Goal: Navigation & Orientation: Find specific page/section

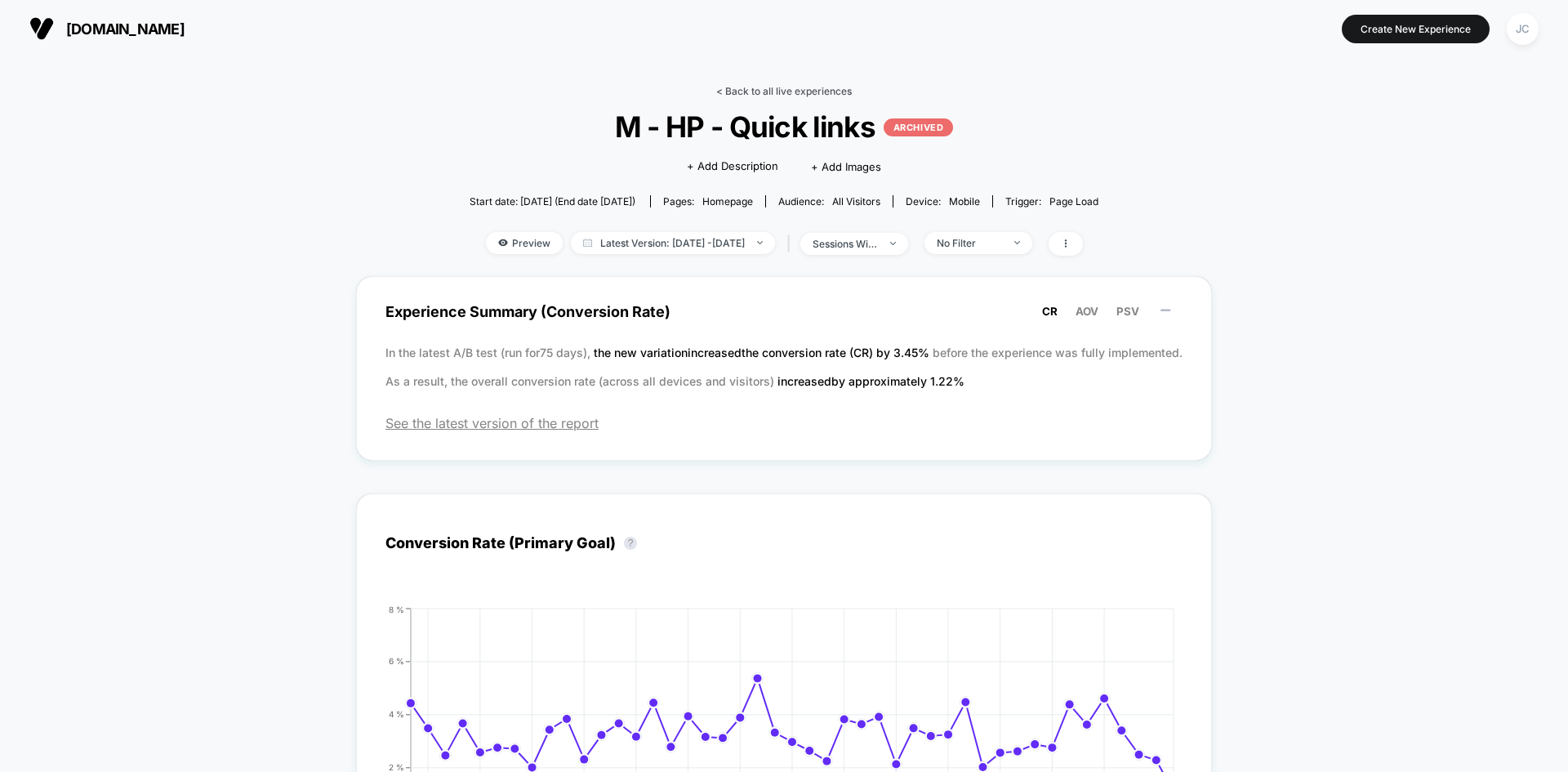
click at [811, 92] on link "< Back to all live experiences" at bounding box center [784, 90] width 136 height 12
